Goal: Feedback & Contribution: Submit feedback/report problem

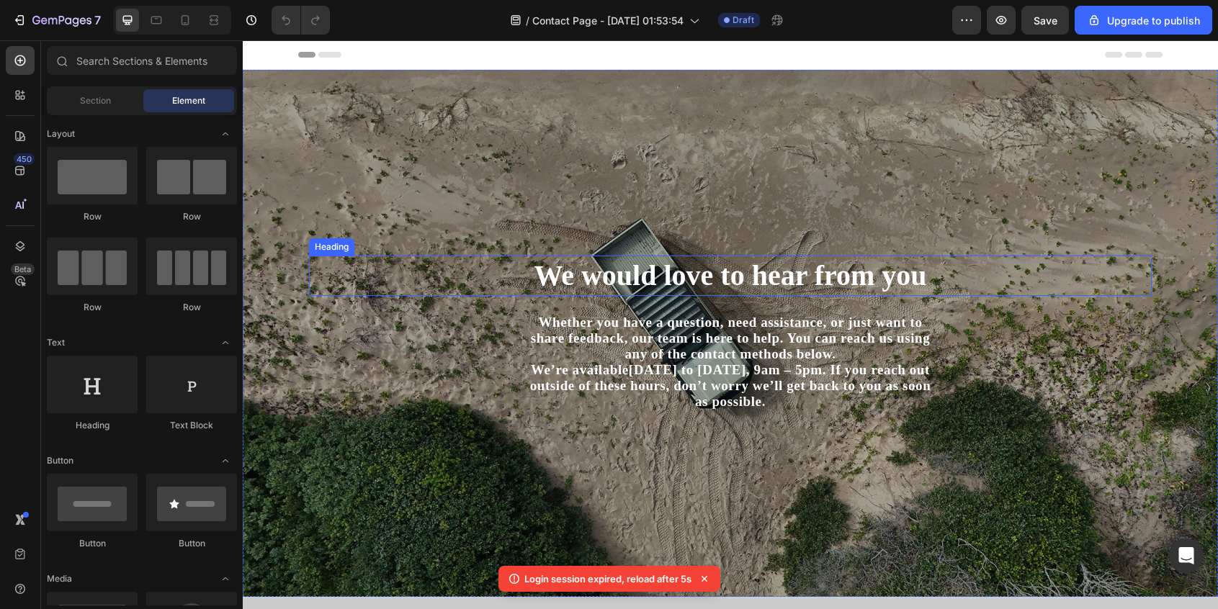
click at [715, 287] on h1 "We would love to hear from you" at bounding box center [730, 276] width 843 height 40
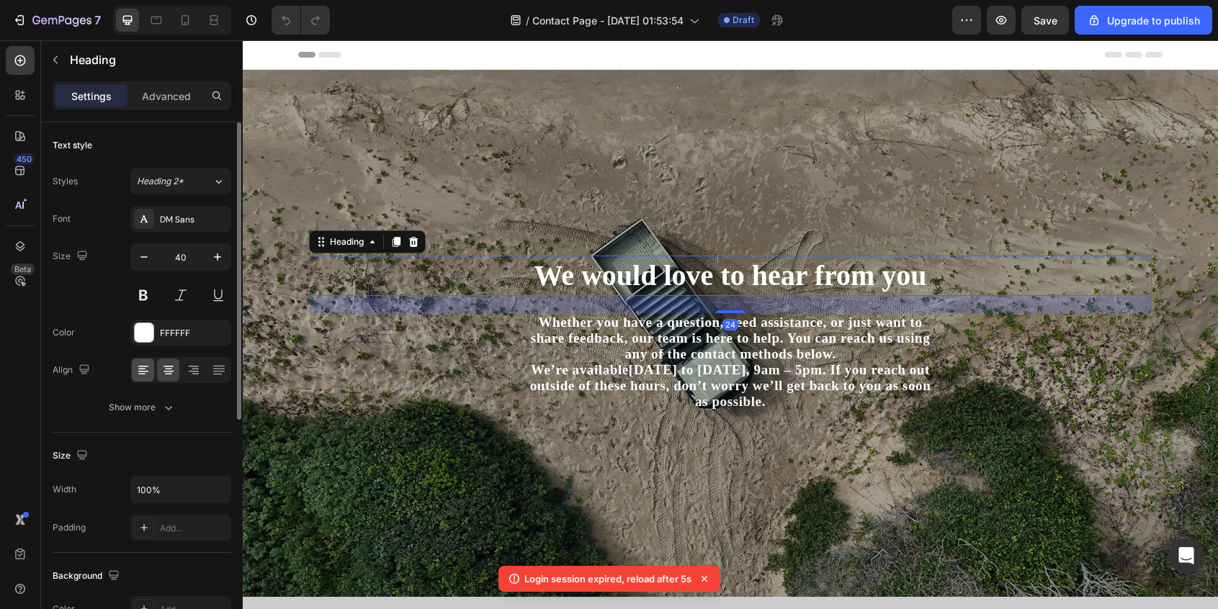
click at [143, 372] on icon at bounding box center [143, 370] width 14 height 14
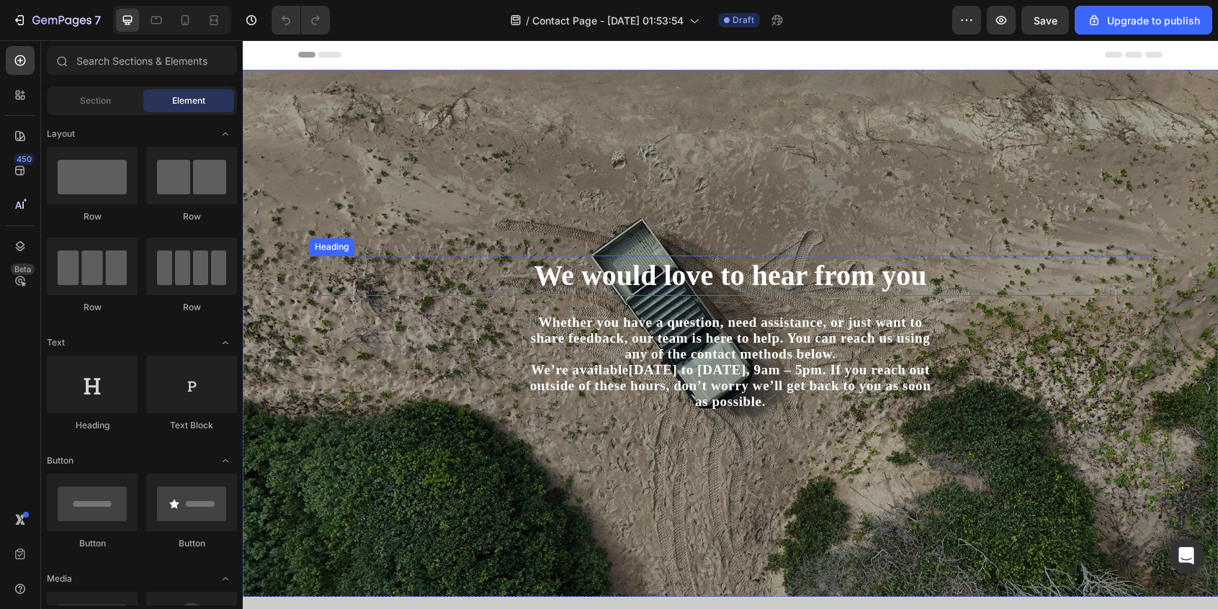
click at [660, 266] on h1 "We would love to hear from you" at bounding box center [730, 276] width 843 height 40
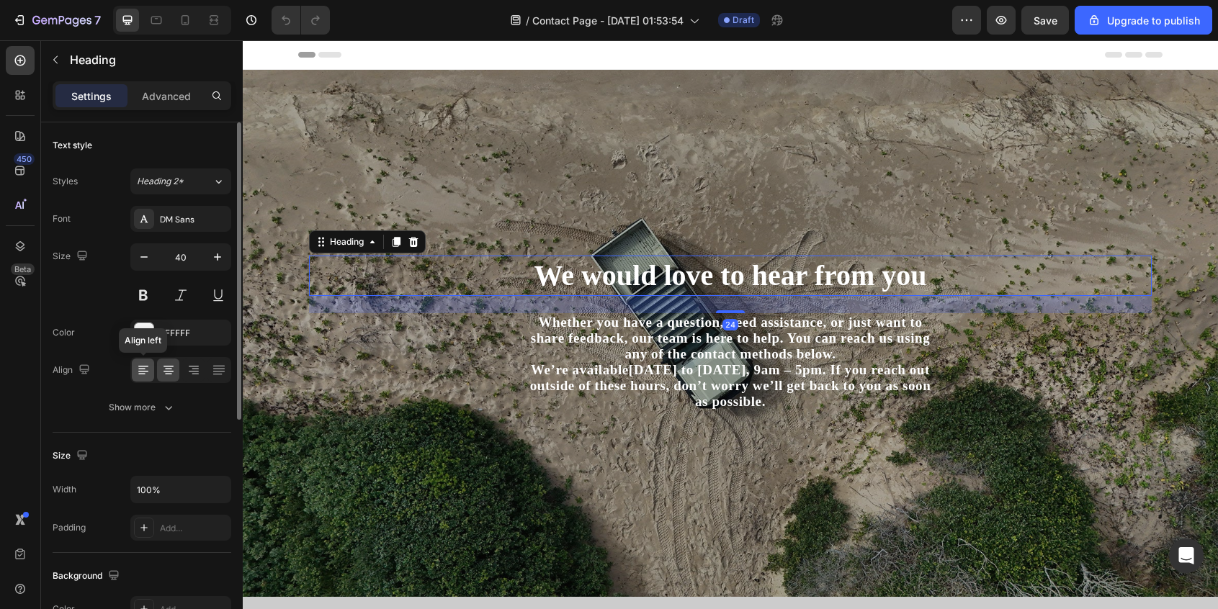
click at [140, 369] on icon at bounding box center [141, 369] width 7 height 1
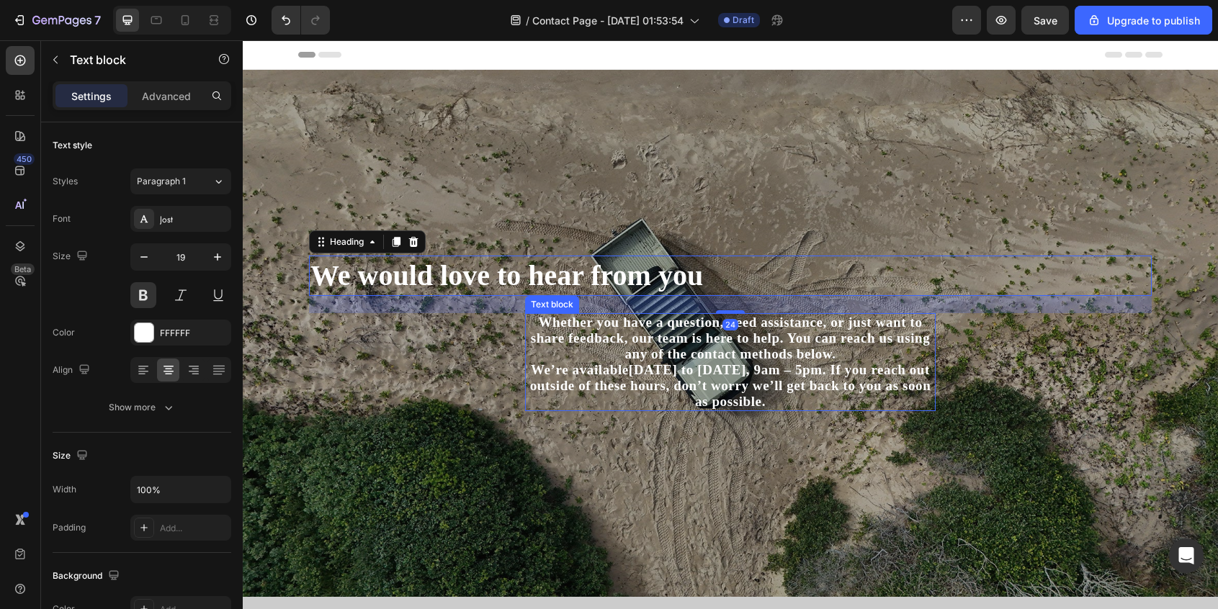
click at [599, 348] on p "Whether you have a question, need assistance, or just want to share feedback, o…" at bounding box center [731, 339] width 408 height 48
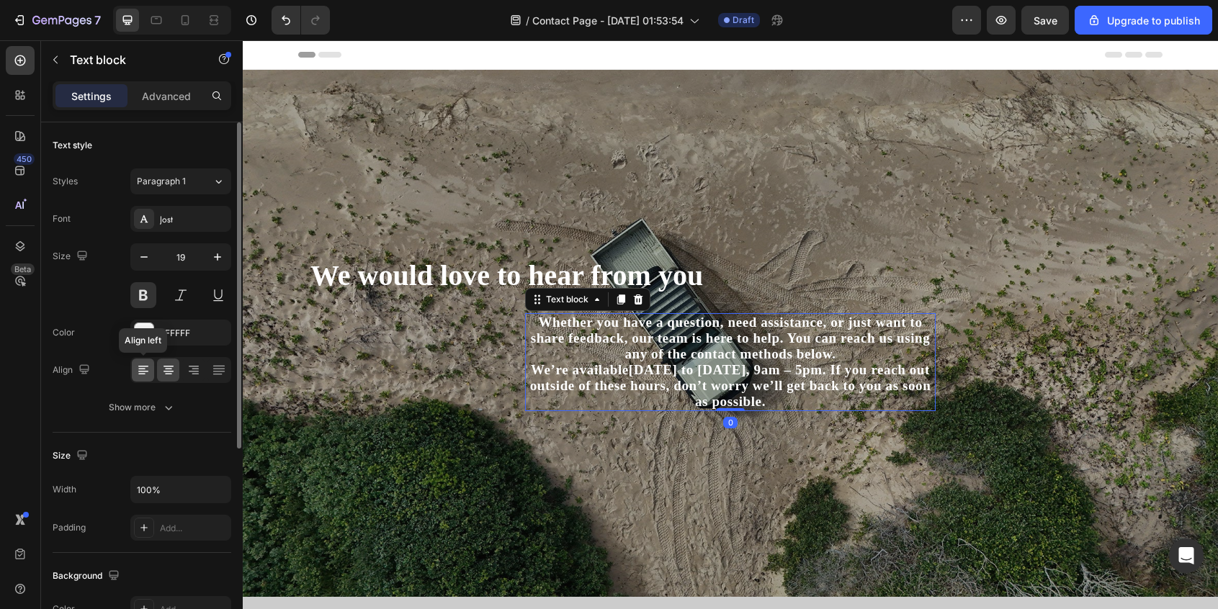
click at [136, 375] on icon at bounding box center [143, 370] width 14 height 14
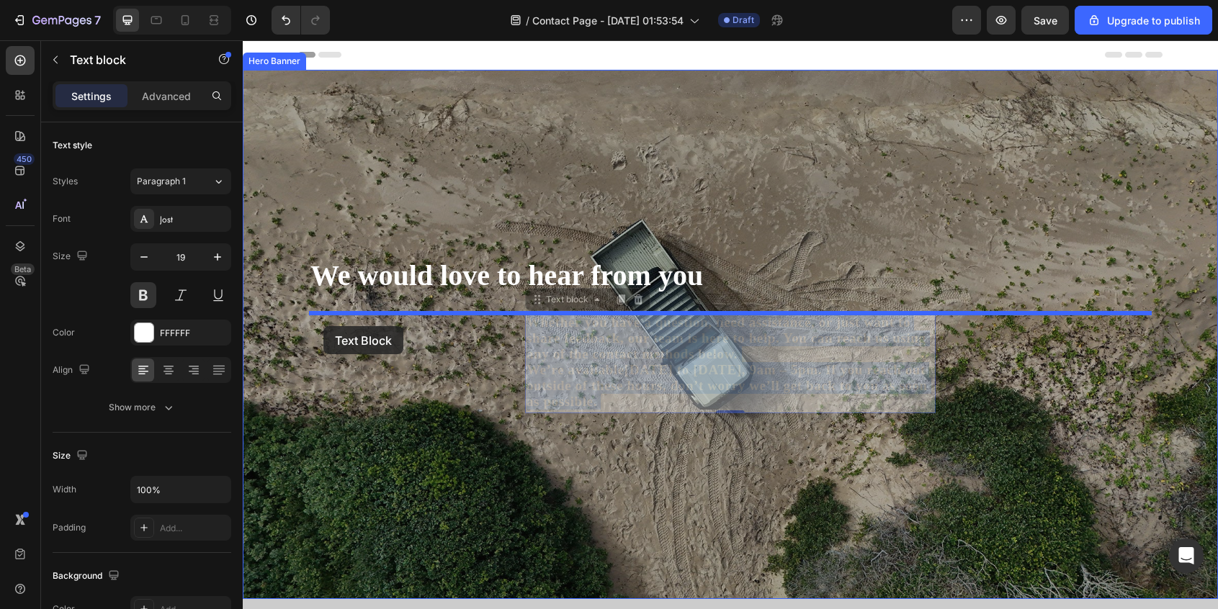
drag, startPoint x: 525, startPoint y: 344, endPoint x: 321, endPoint y: 318, distance: 205.6
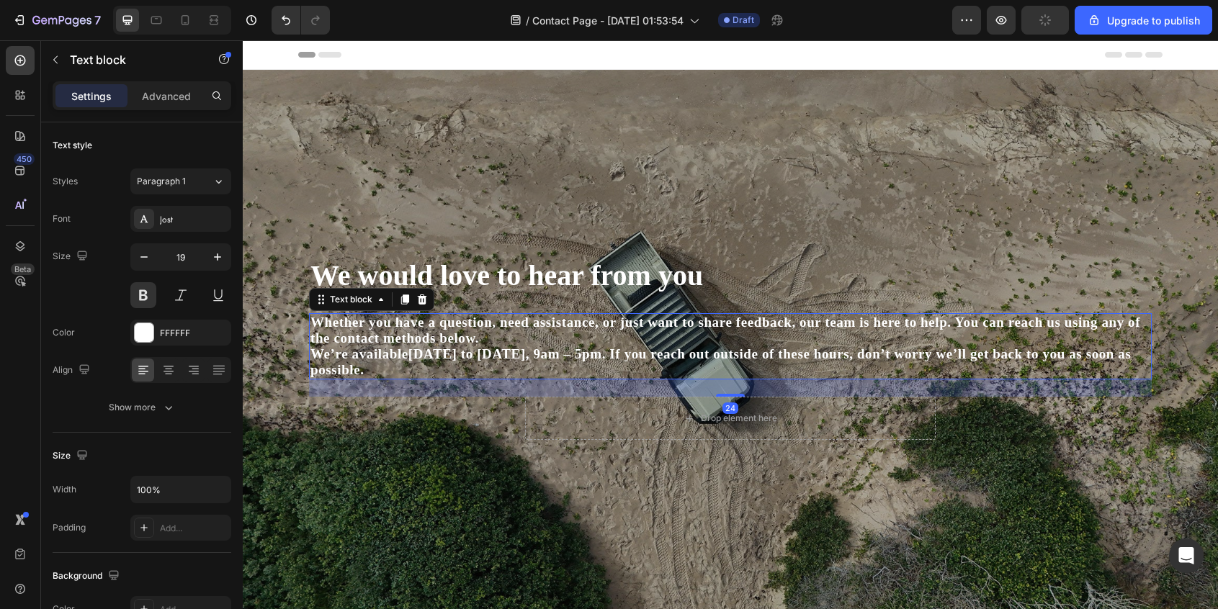
click at [552, 352] on strong "[DATE] to [DATE], 9am – 5pm" at bounding box center [505, 353] width 194 height 15
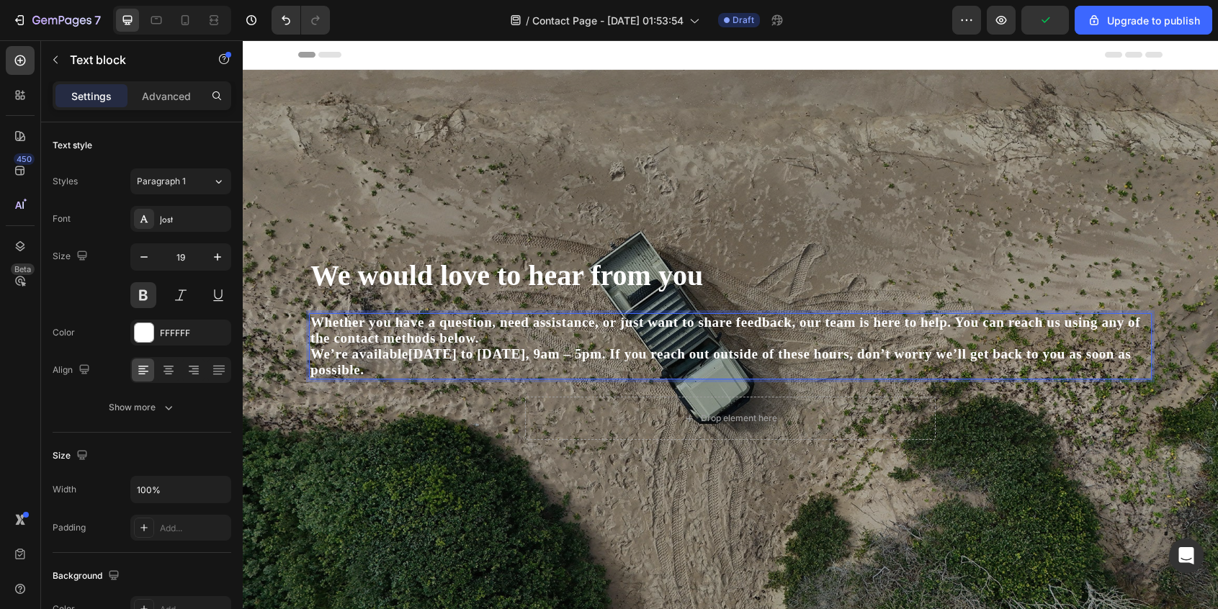
click at [957, 321] on p "Whether you have a question, need assistance, or just want to share feedback, o…" at bounding box center [730, 331] width 840 height 32
click at [607, 355] on p "We’re available Monday to Friday, 9am – 5pm . If you reach out outside of these…" at bounding box center [730, 362] width 840 height 32
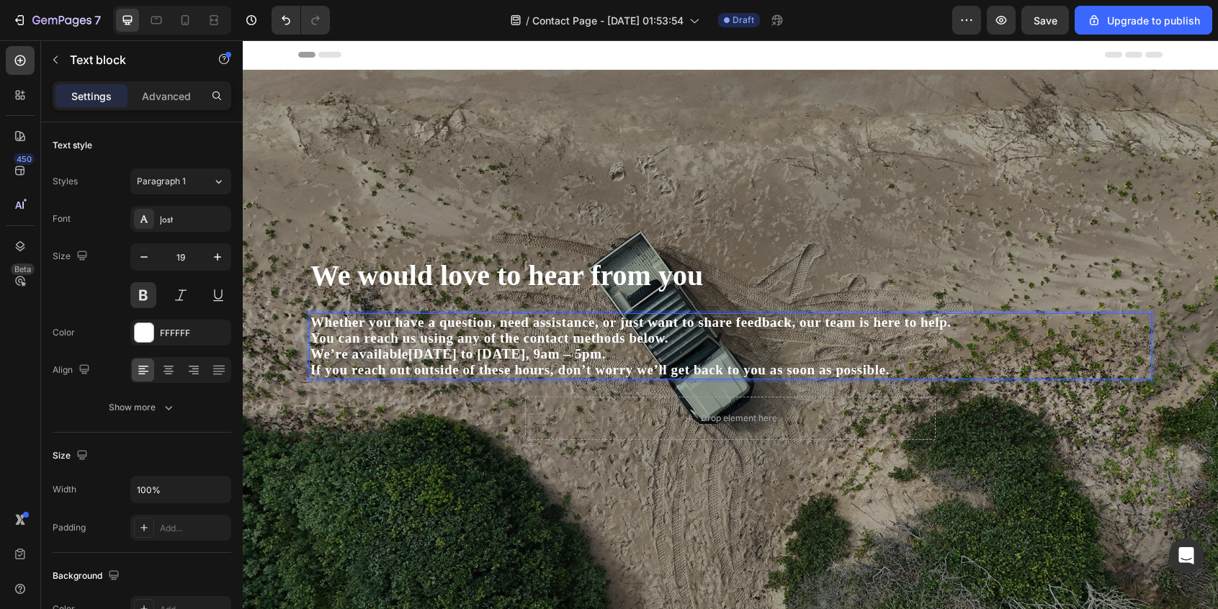
click at [560, 374] on p "If you reach out outside of these hours, don’t worry we’ll get back to you as s…" at bounding box center [730, 370] width 840 height 16
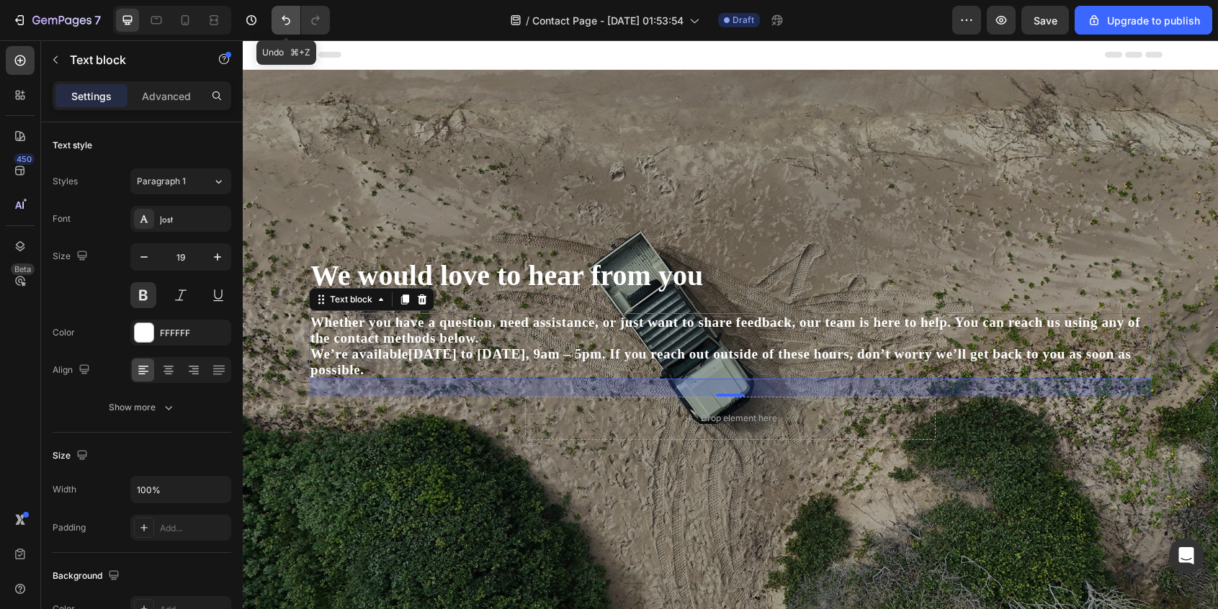
click at [287, 17] on icon "Undo/Redo" at bounding box center [286, 20] width 14 height 14
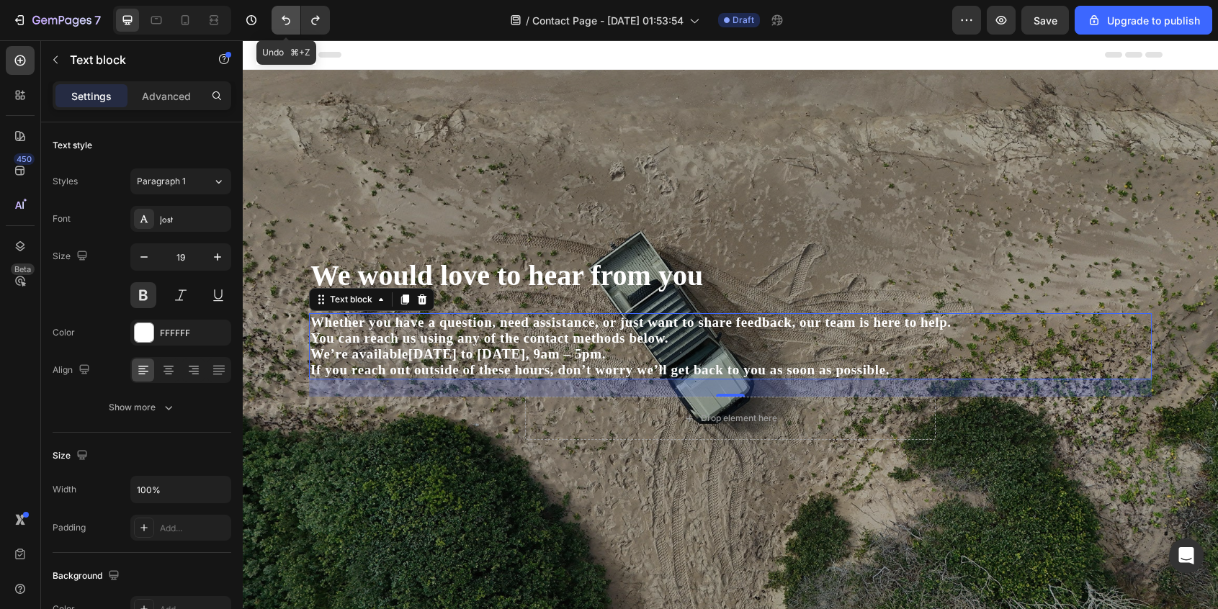
click at [287, 17] on icon "Undo/Redo" at bounding box center [286, 20] width 14 height 14
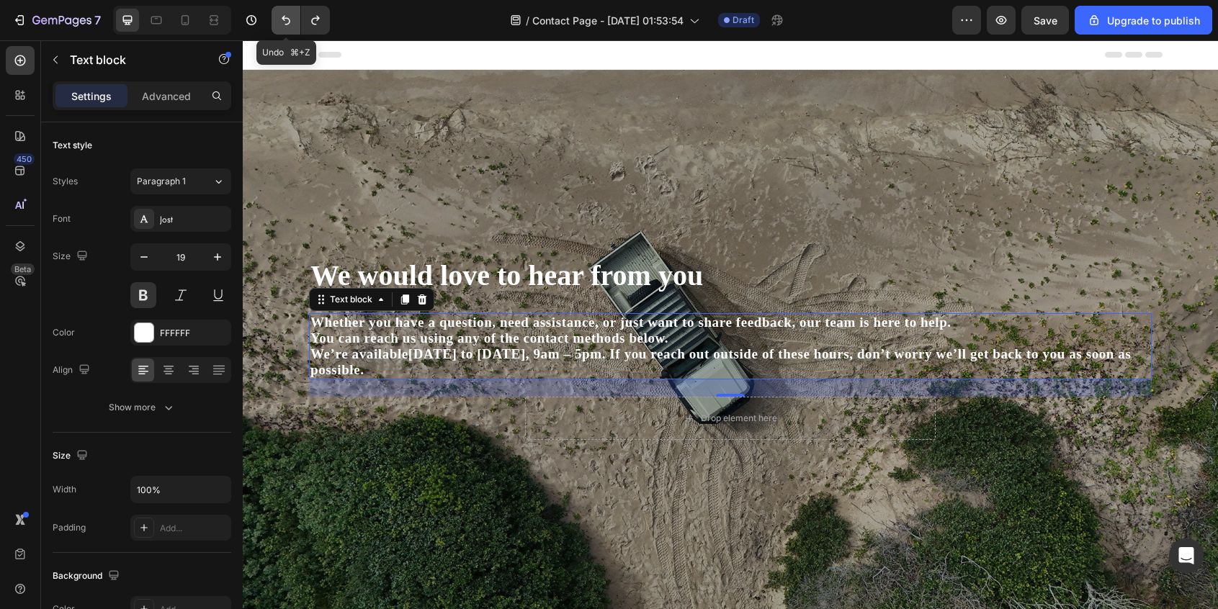
click at [287, 17] on icon "Undo/Redo" at bounding box center [286, 20] width 14 height 14
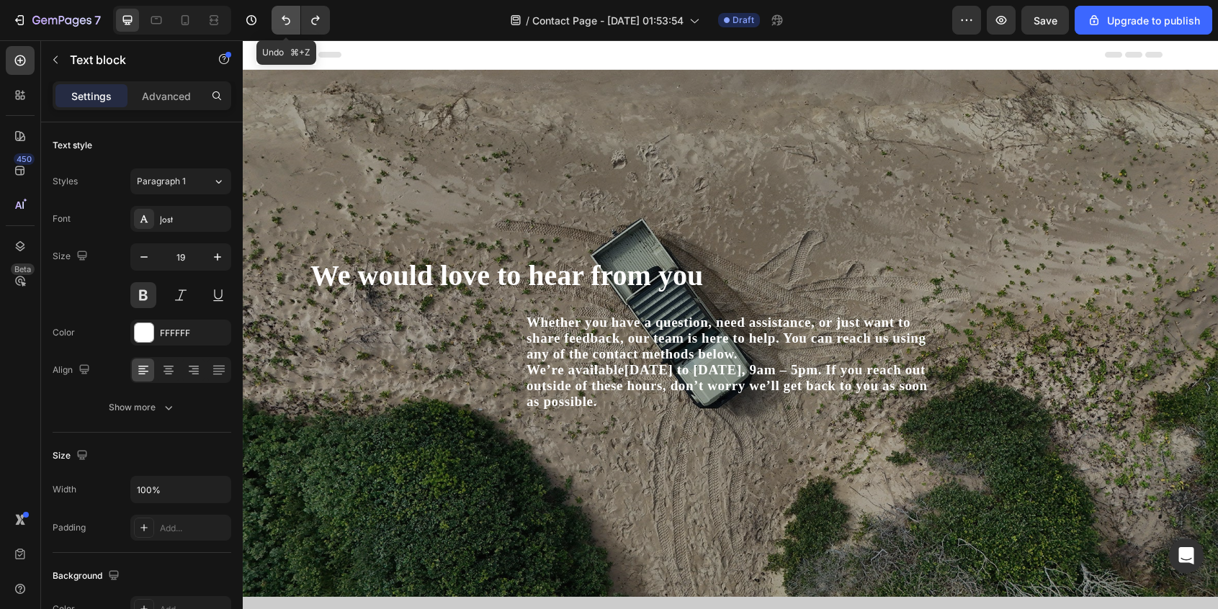
click at [287, 17] on icon "Undo/Redo" at bounding box center [286, 20] width 14 height 14
click at [602, 404] on p "We’re available Monday to Friday, 9am – 5pm . If you reach out outside of these…" at bounding box center [731, 386] width 408 height 48
click at [595, 320] on p "Whether you have a question, need assistance, or just want to share feedback, o…" at bounding box center [731, 339] width 408 height 48
click at [518, 371] on div "We would love to hear from you Heading Whether you have a question, need assist…" at bounding box center [730, 333] width 843 height 481
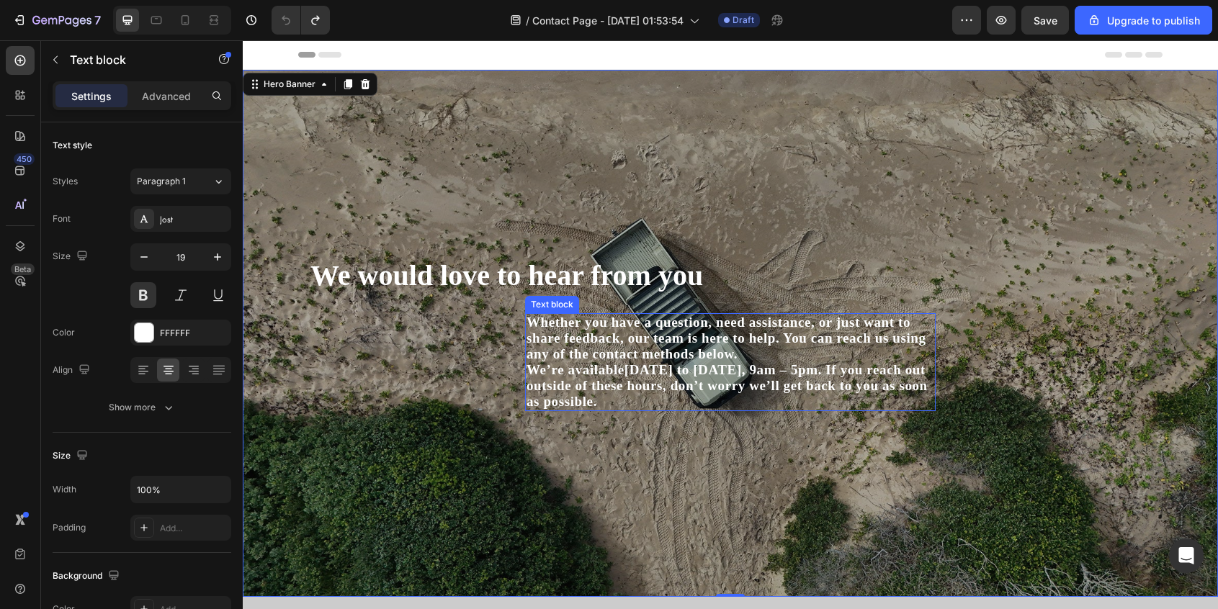
click at [545, 316] on p "Whether you have a question, need assistance, or just want to share feedback, o…" at bounding box center [731, 339] width 408 height 48
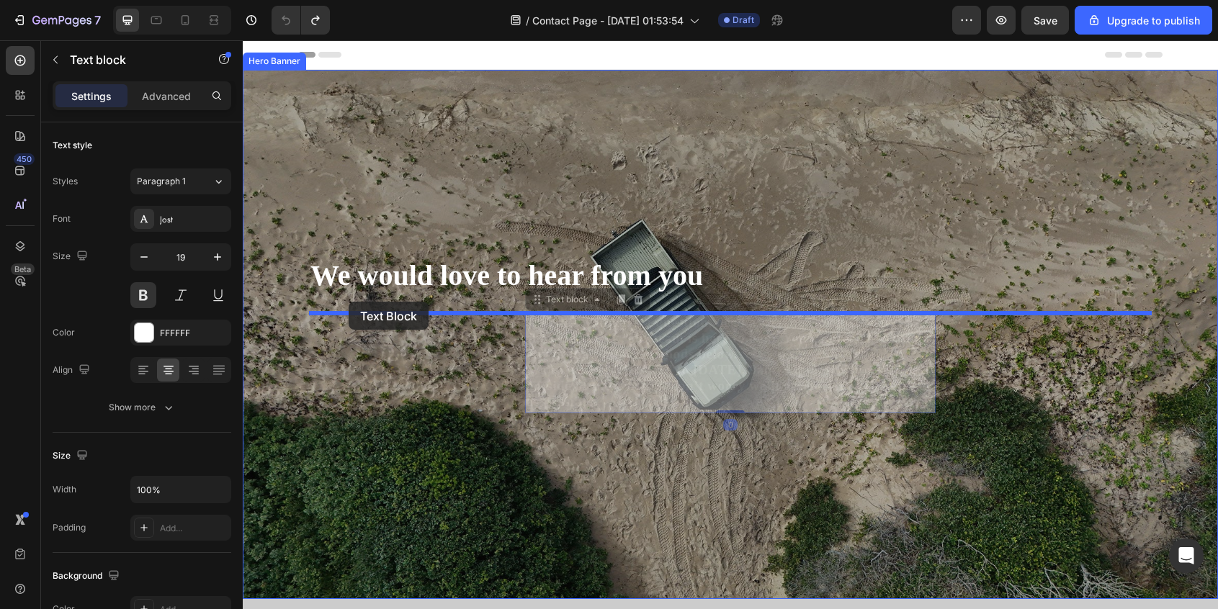
drag, startPoint x: 532, startPoint y: 299, endPoint x: 349, endPoint y: 302, distance: 183.7
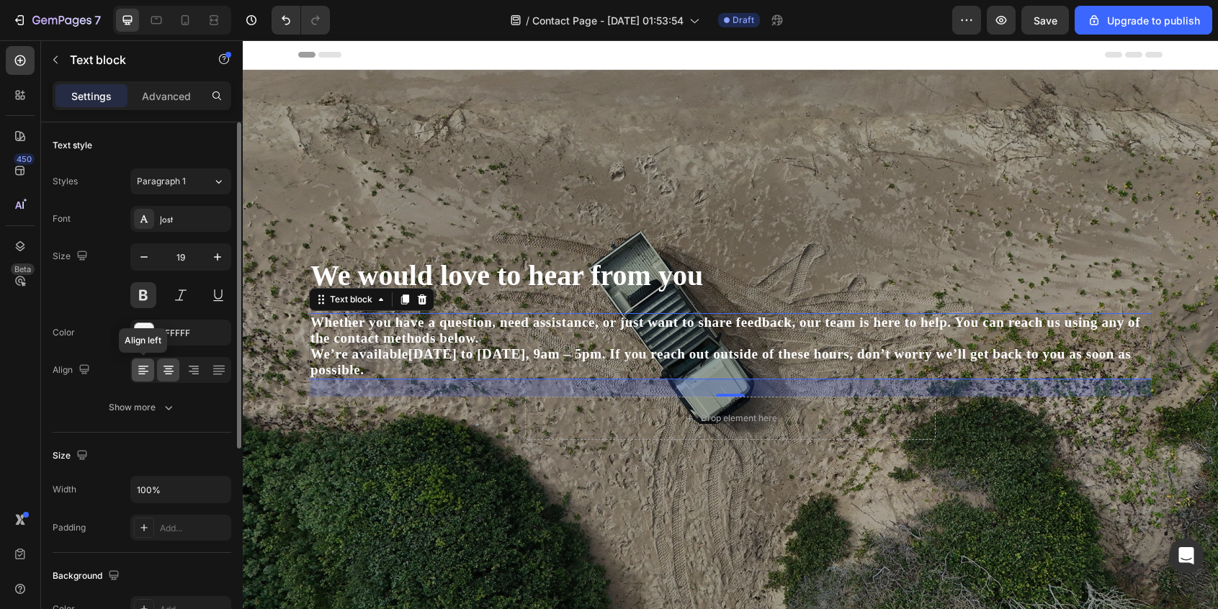
click at [142, 373] on icon at bounding box center [143, 370] width 14 height 14
click at [169, 367] on icon at bounding box center [168, 370] width 14 height 14
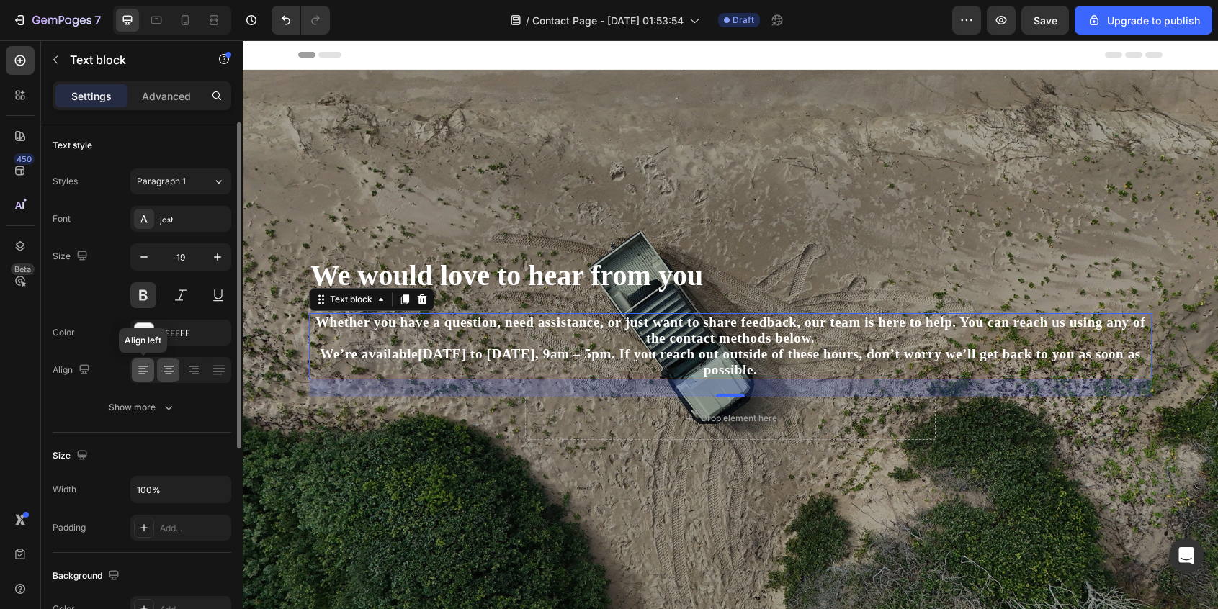
click at [146, 369] on icon at bounding box center [143, 370] width 14 height 14
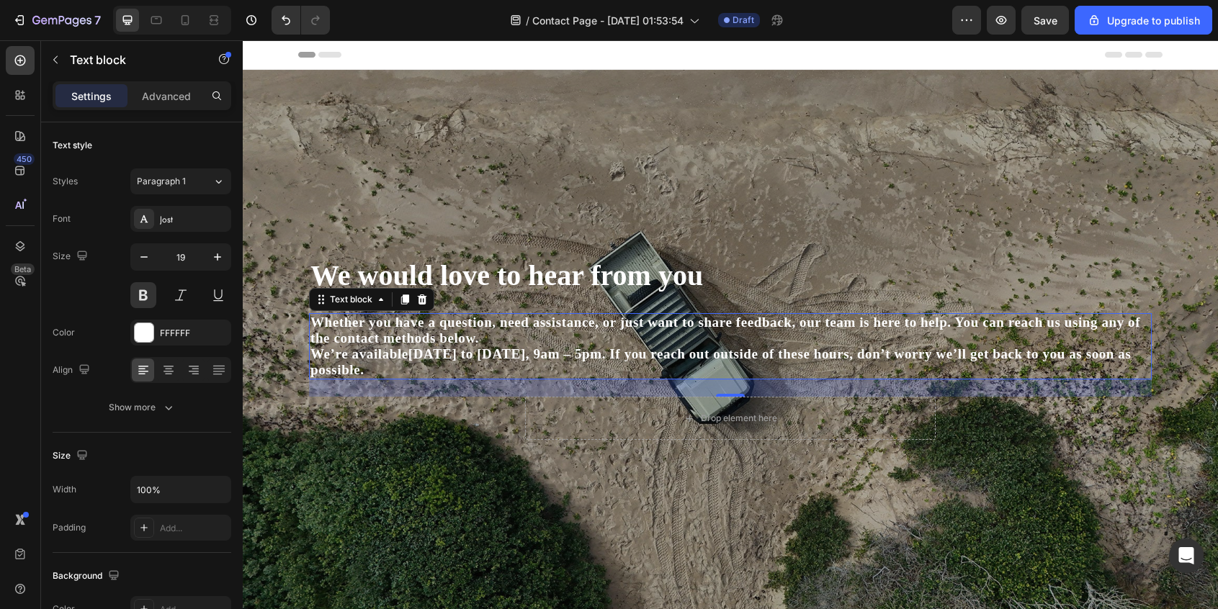
click at [587, 336] on p "Whether you have a question, need assistance, or just want to share feedback, o…" at bounding box center [730, 331] width 840 height 32
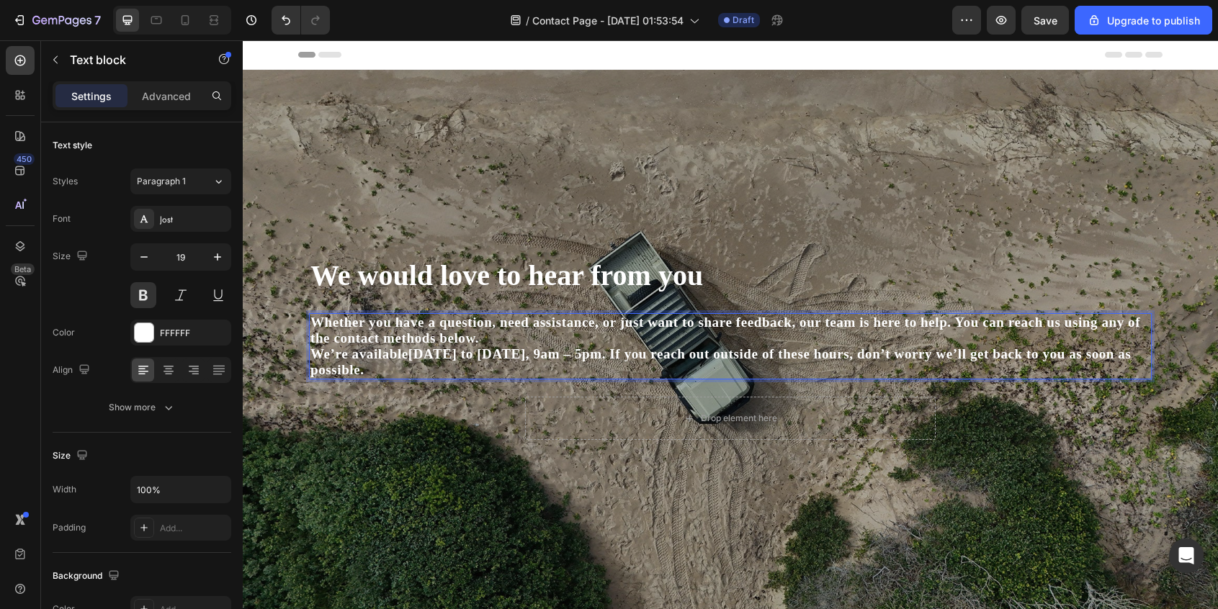
click at [697, 326] on p "Whether you have a question, need assistance, or just want to share feedback, o…" at bounding box center [730, 331] width 840 height 32
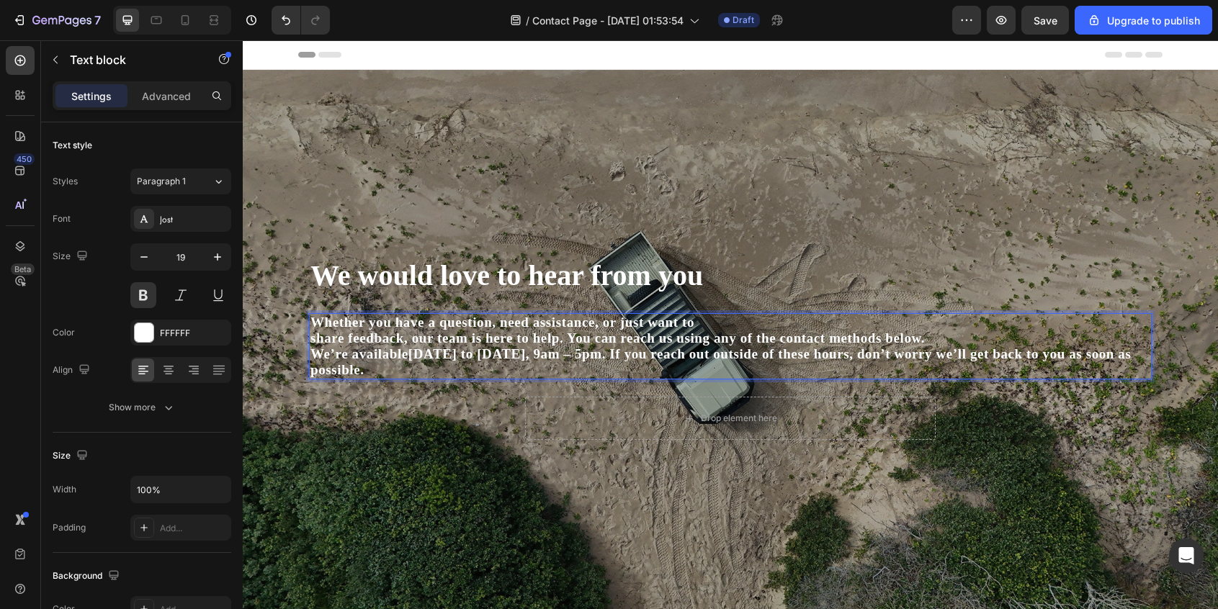
click at [677, 341] on p "share feedback, our team is here to help. You can reach us using any of the con…" at bounding box center [730, 339] width 840 height 16
click at [718, 341] on p "share feedback, our team is here to help. You can reach us using any of the con…" at bounding box center [730, 339] width 840 height 16
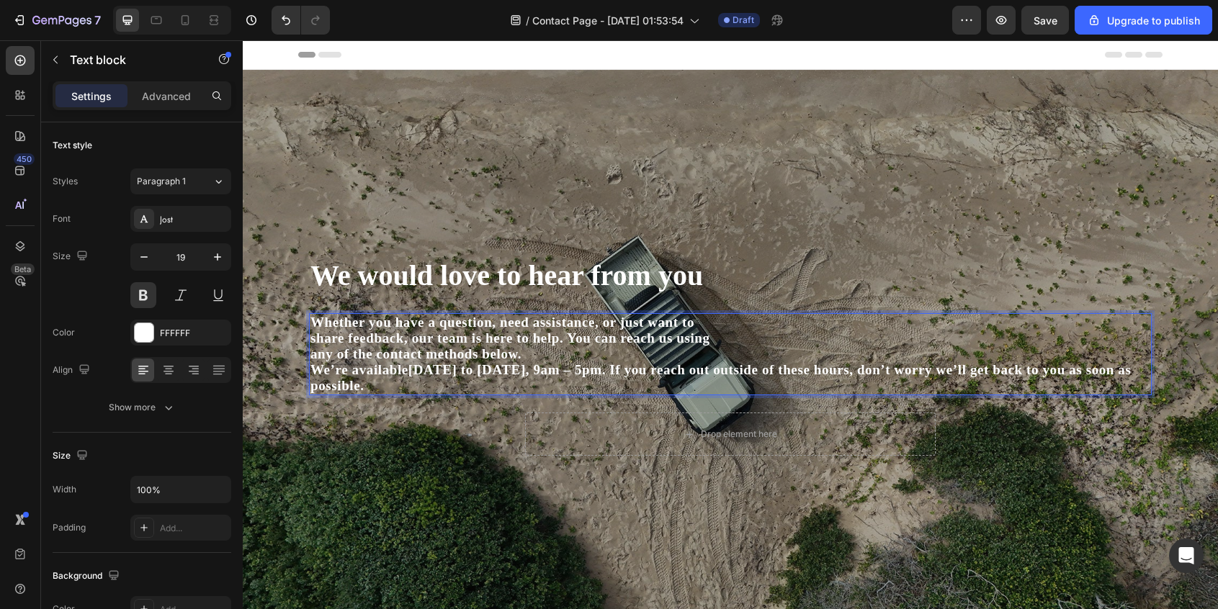
click at [711, 375] on p "We’re available Monday to Friday, 9am – 5pm . If you reach out outside of these…" at bounding box center [730, 378] width 840 height 32
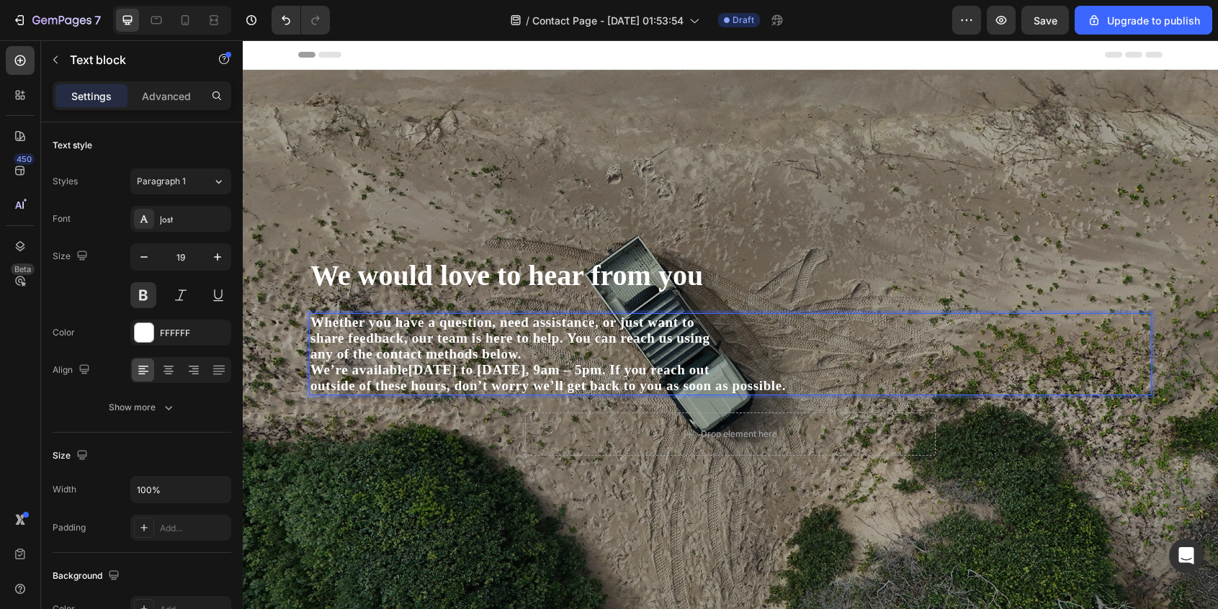
click at [715, 390] on p "outside of these hours, don’t worry we’ll get back to you as soon as possible." at bounding box center [730, 386] width 840 height 16
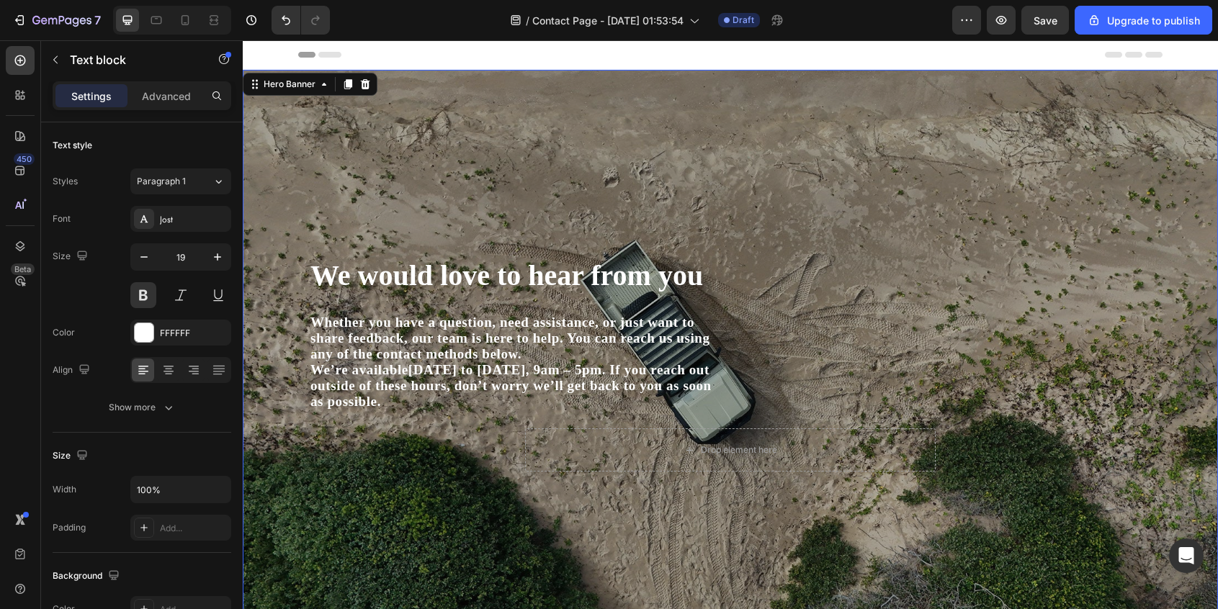
click at [879, 194] on div "We would love to hear from you Heading Whether you have a question, need assist…" at bounding box center [730, 364] width 843 height 542
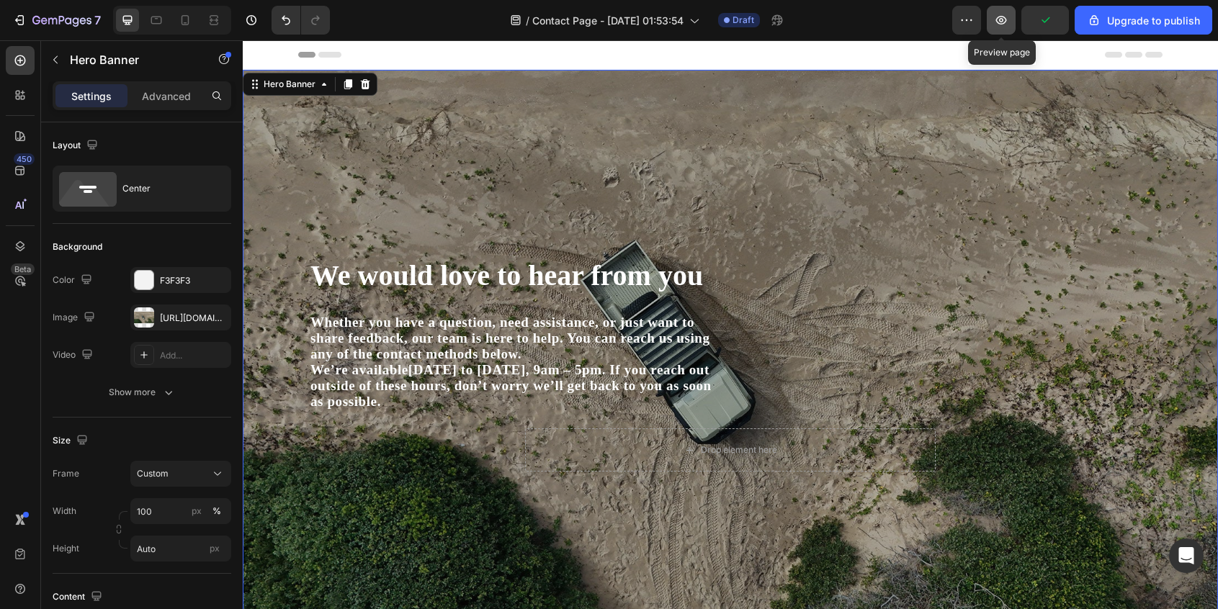
click at [1001, 22] on icon "button" at bounding box center [1001, 20] width 14 height 14
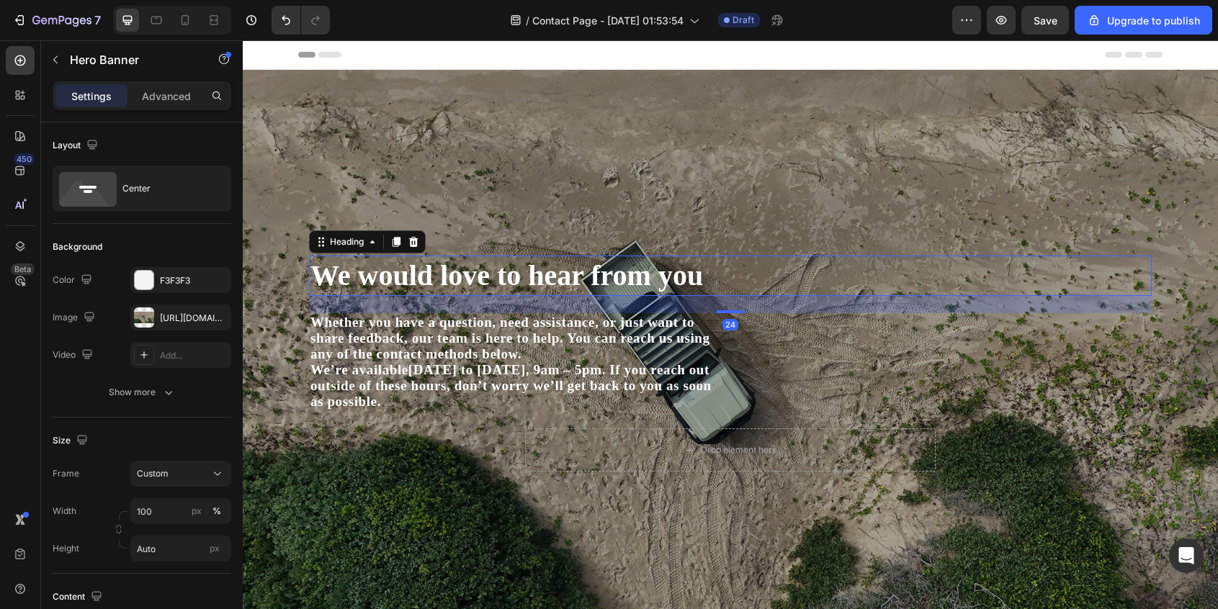
click at [441, 275] on h1 "We would love to hear from you" at bounding box center [730, 276] width 843 height 40
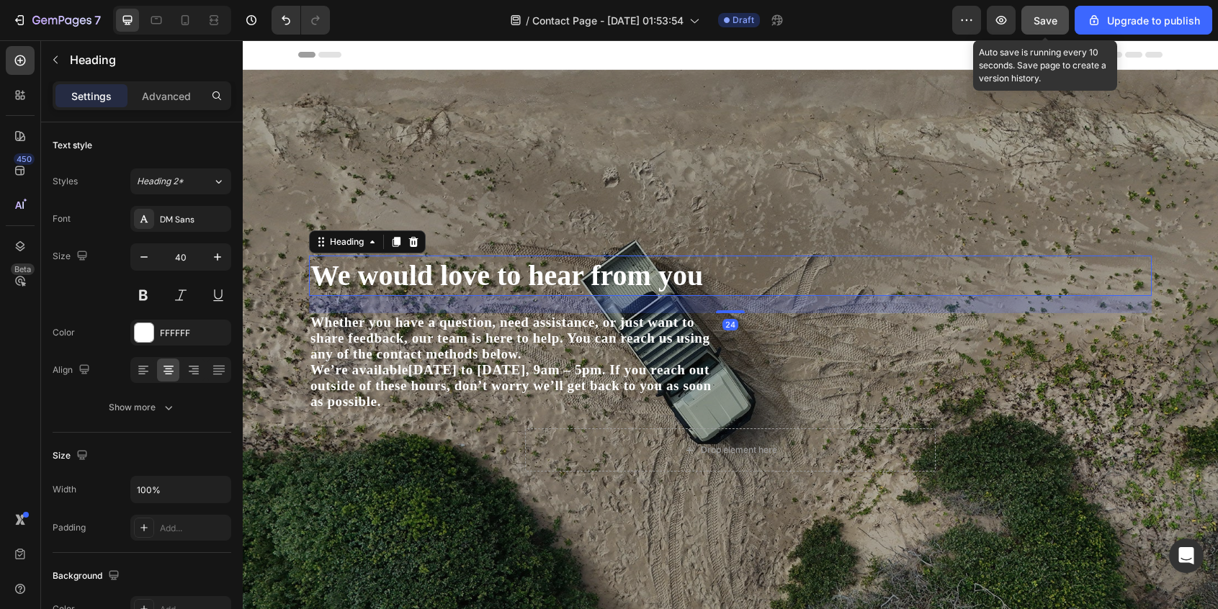
click at [1045, 25] on span "Save" at bounding box center [1046, 20] width 24 height 12
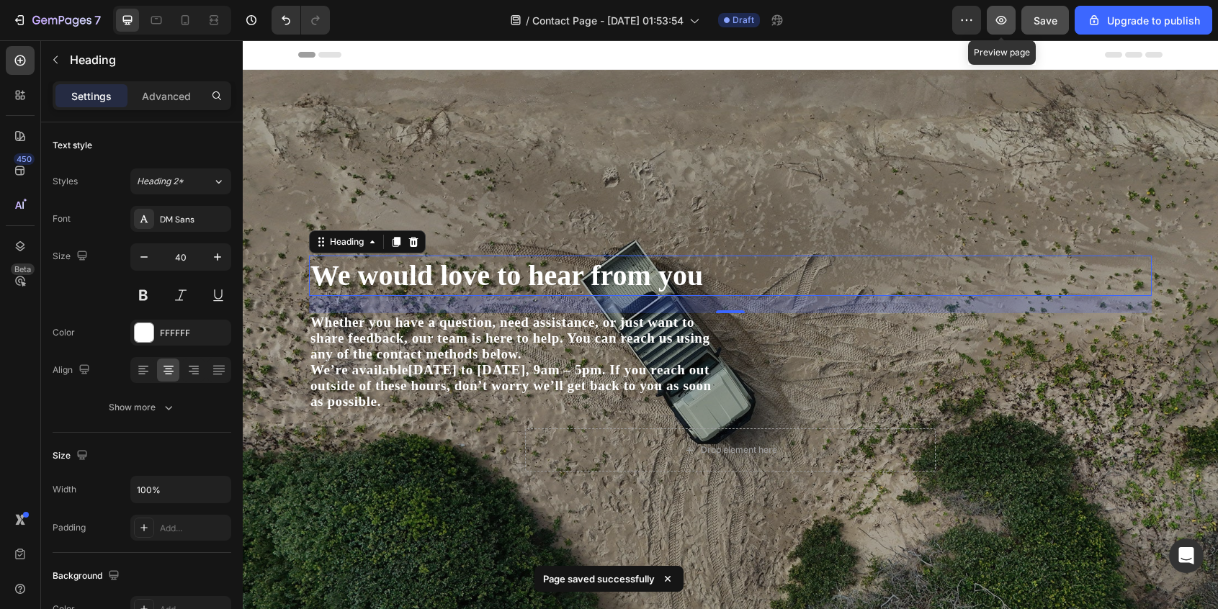
click at [996, 26] on icon "button" at bounding box center [1001, 20] width 14 height 14
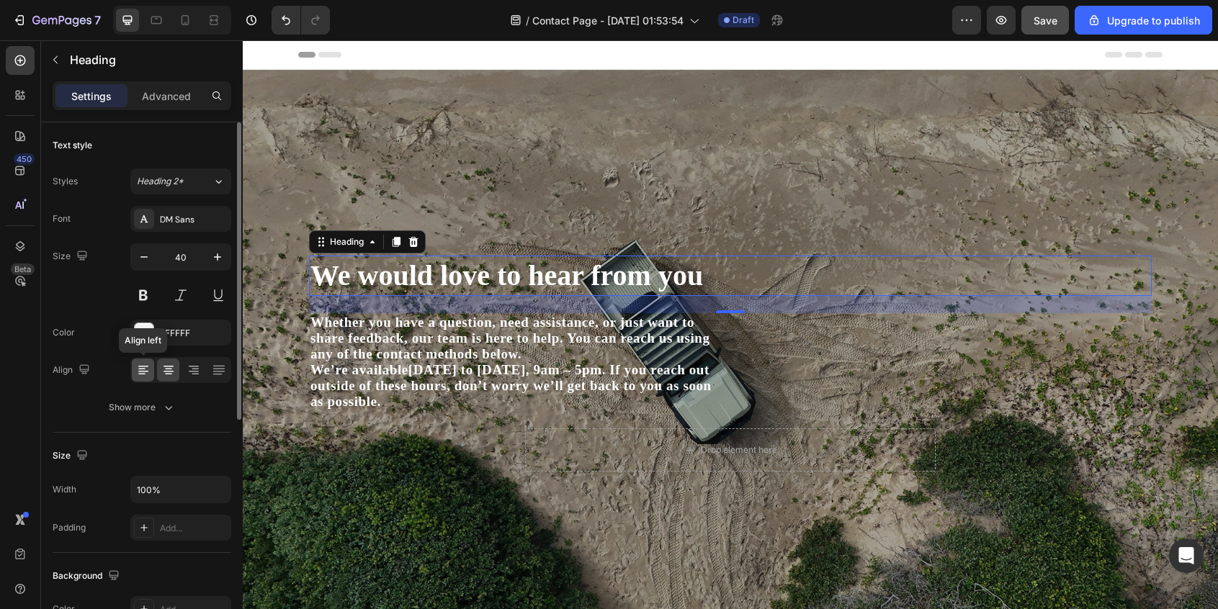
click at [143, 371] on icon at bounding box center [143, 371] width 10 height 1
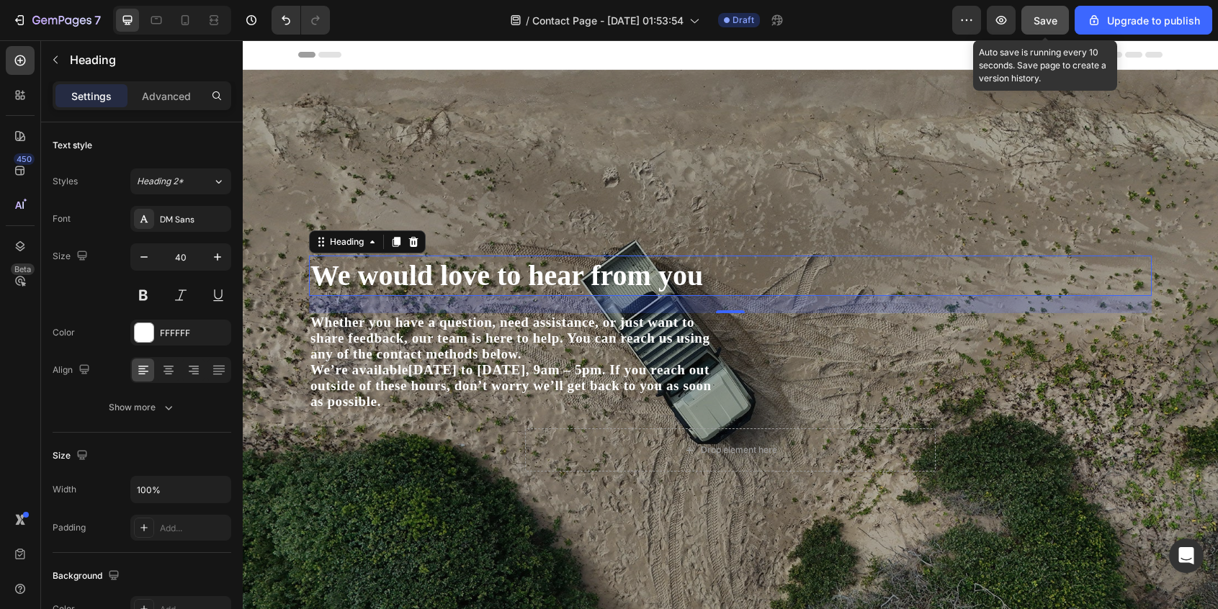
click at [1044, 22] on span "Save" at bounding box center [1046, 20] width 24 height 12
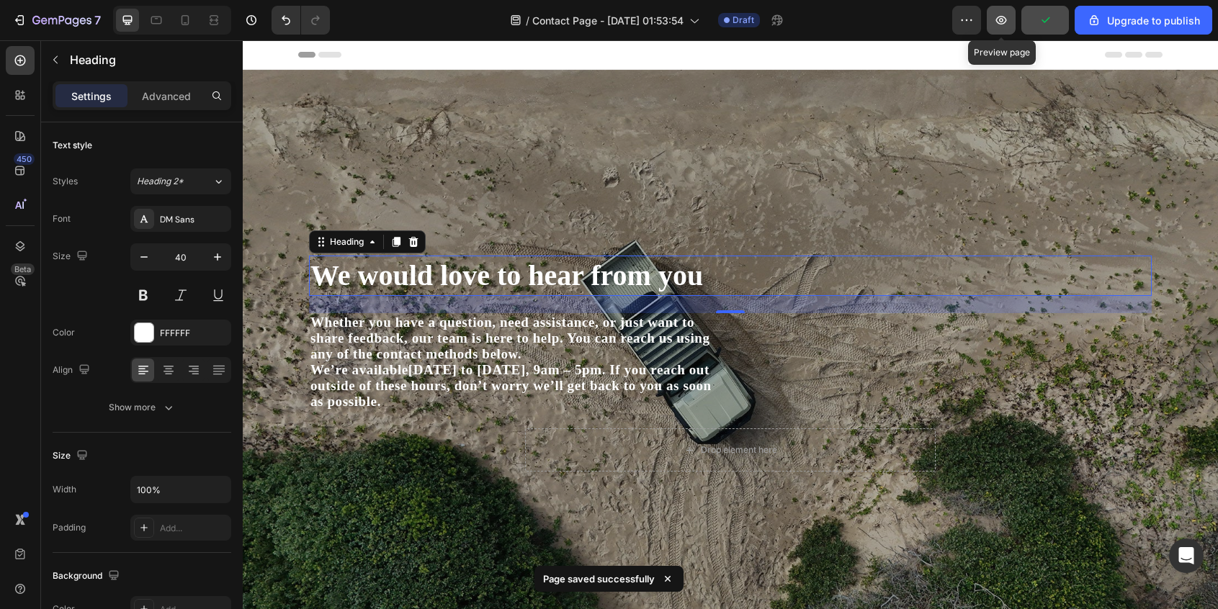
click at [1002, 26] on icon "button" at bounding box center [1001, 20] width 14 height 14
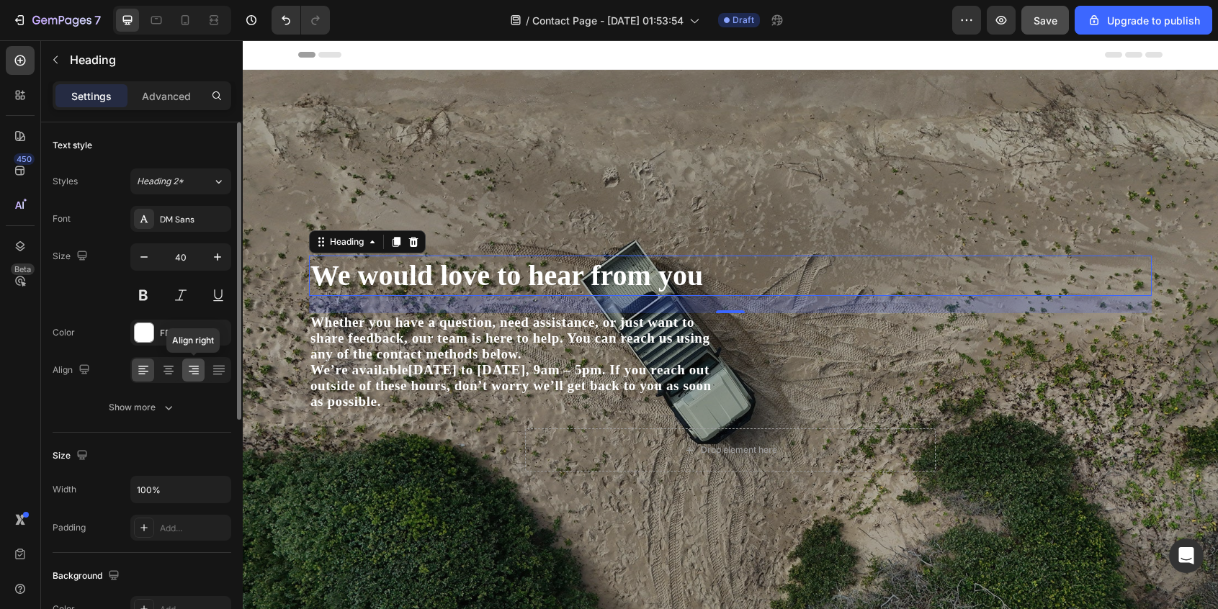
click at [192, 370] on icon at bounding box center [194, 370] width 14 height 14
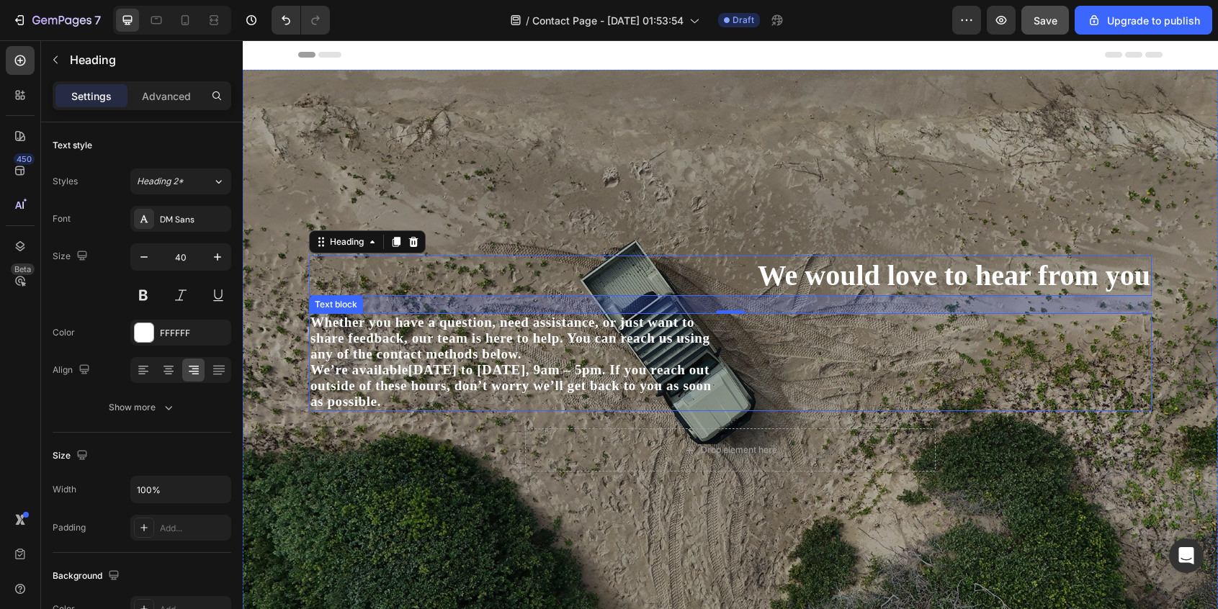
click at [490, 341] on p "share feedback, our team is here to help. You can reach us using" at bounding box center [730, 339] width 840 height 16
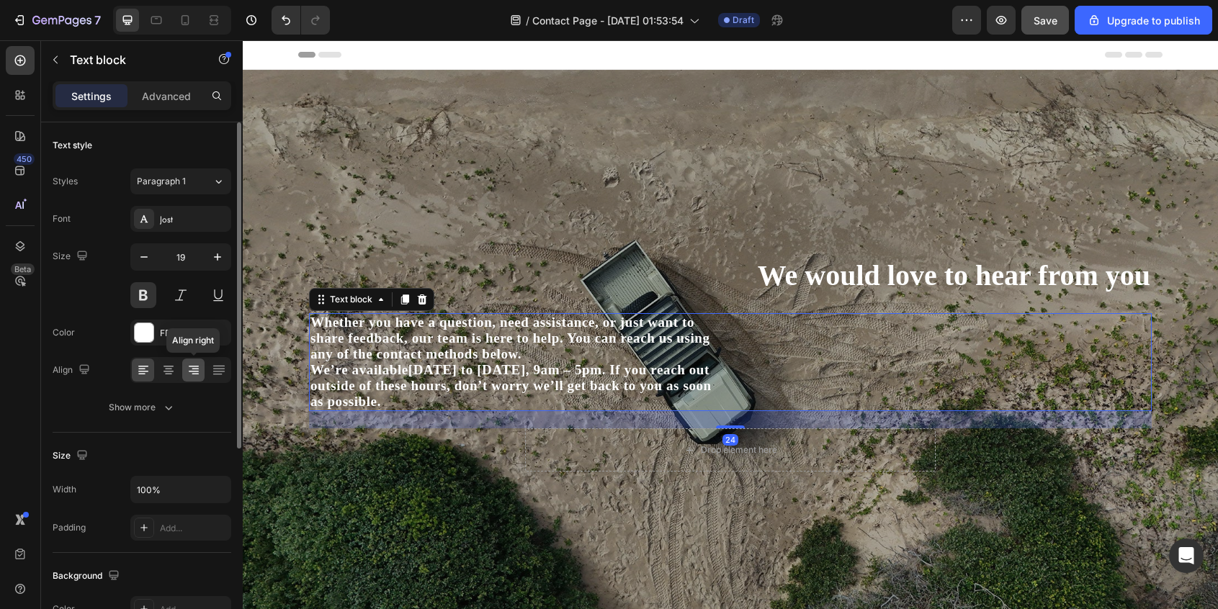
click at [199, 370] on icon at bounding box center [194, 370] width 14 height 14
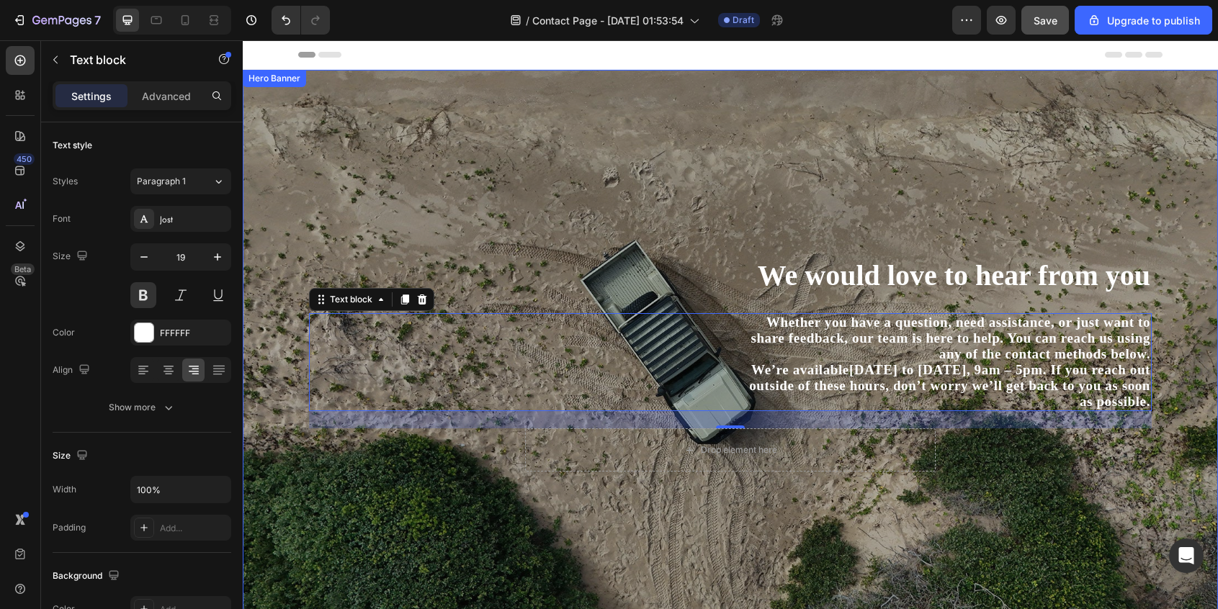
click at [974, 525] on div "We would love to hear from you Heading Whether you have a question, need assist…" at bounding box center [730, 364] width 843 height 542
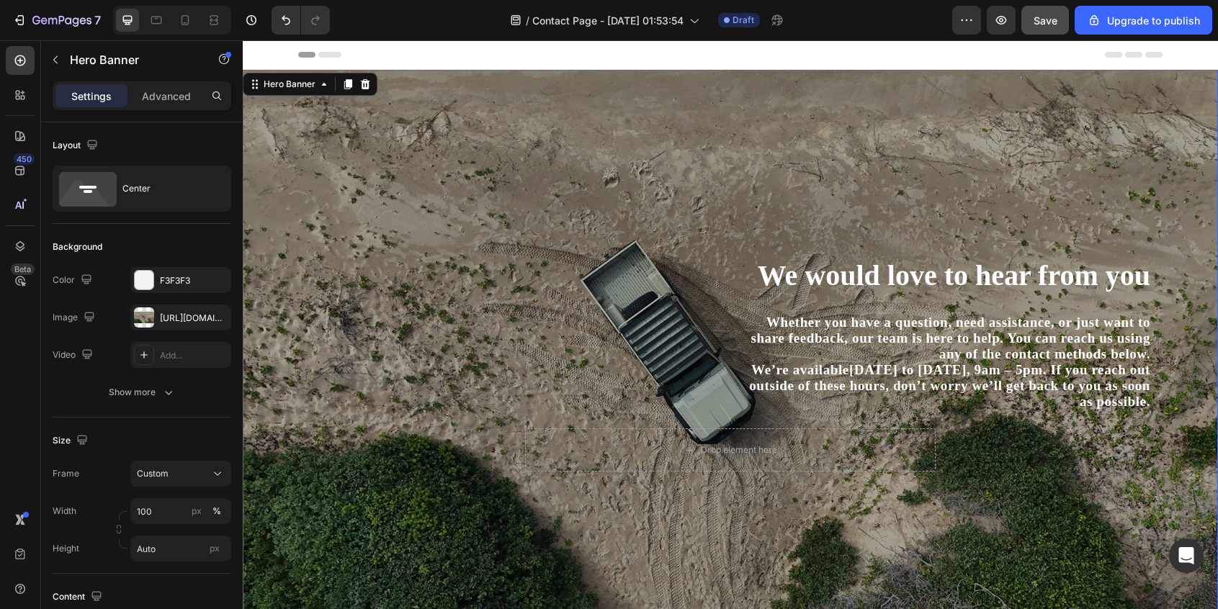
click at [1049, 25] on span "Save" at bounding box center [1046, 20] width 24 height 12
click at [1006, 29] on button "button" at bounding box center [1001, 20] width 29 height 29
